Goal: Transaction & Acquisition: Book appointment/travel/reservation

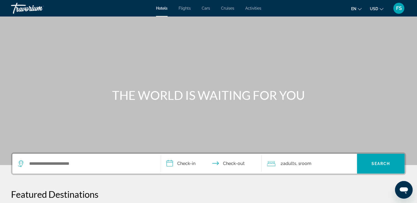
click at [205, 9] on span "Cars" at bounding box center [206, 8] width 8 height 4
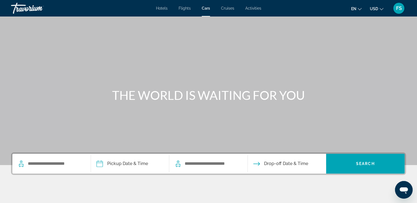
click at [118, 164] on input "Pickup date" at bounding box center [130, 164] width 81 height 21
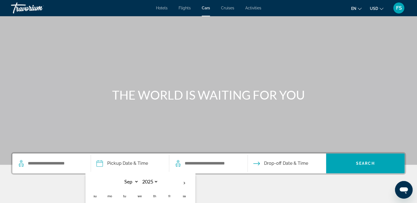
scroll to position [94, 0]
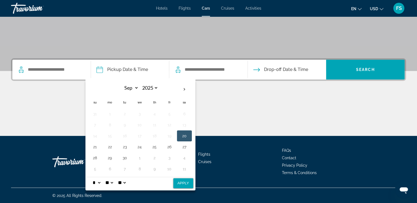
click at [69, 105] on div "Main content" at bounding box center [208, 115] width 395 height 41
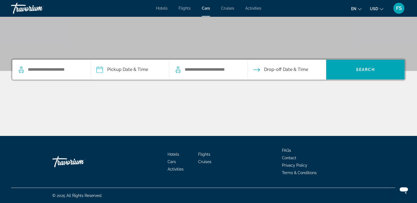
click at [206, 8] on span "Cars" at bounding box center [206, 8] width 8 height 4
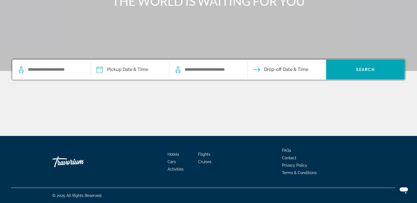
scroll to position [0, 0]
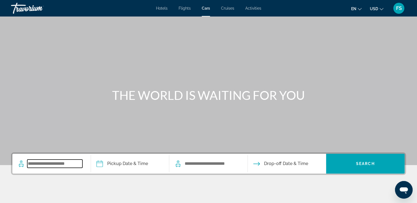
click at [48, 167] on input "Search widget" at bounding box center [54, 164] width 55 height 8
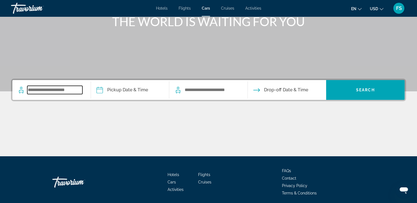
scroll to position [94, 0]
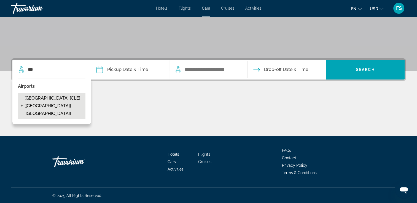
click at [35, 96] on span "[GEOGRAPHIC_DATA] [CLE] [[GEOGRAPHIC_DATA]] [[GEOGRAPHIC_DATA]]" at bounding box center [54, 105] width 58 height 23
type input "**********"
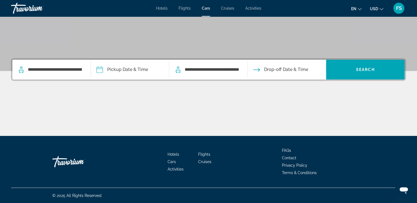
click at [123, 71] on input "Pickup date" at bounding box center [130, 70] width 81 height 21
